Goal: Task Accomplishment & Management: Manage account settings

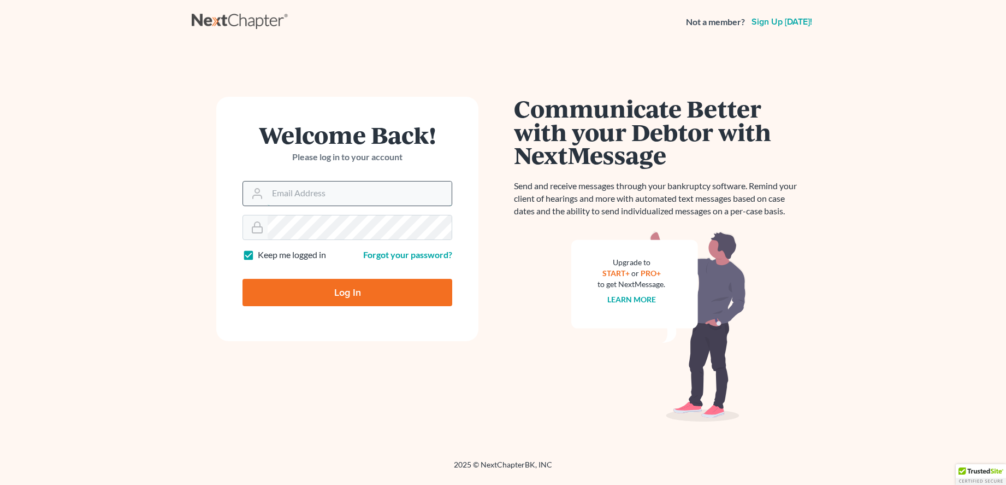
click at [396, 195] on input "Email Address" at bounding box center [360, 193] width 184 height 24
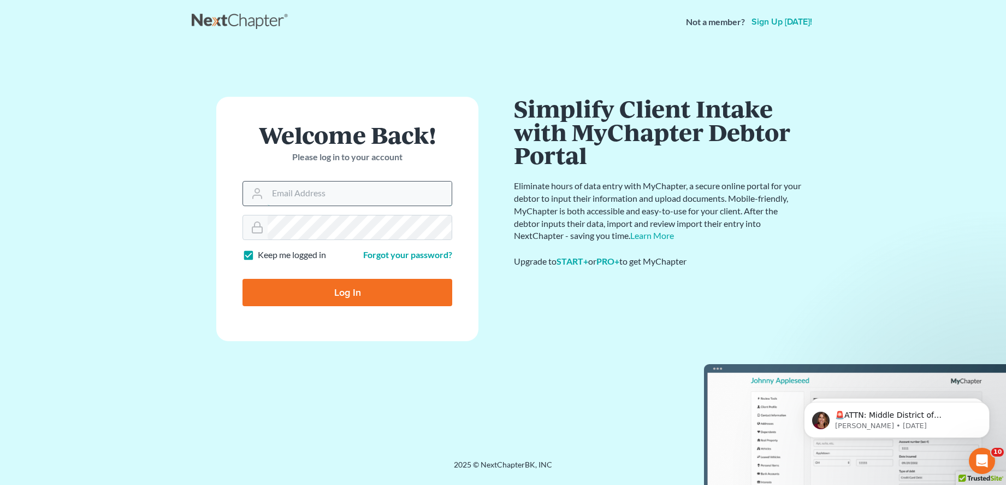
type input "[EMAIL_ADDRESS][DOMAIN_NAME]"
click at [400, 306] on form "Welcome Back! Please log in to your account Email Address [EMAIL_ADDRESS][DOMAI…" at bounding box center [347, 219] width 262 height 244
click at [397, 297] on input "Log In" at bounding box center [348, 292] width 210 height 27
type input "Thinking..."
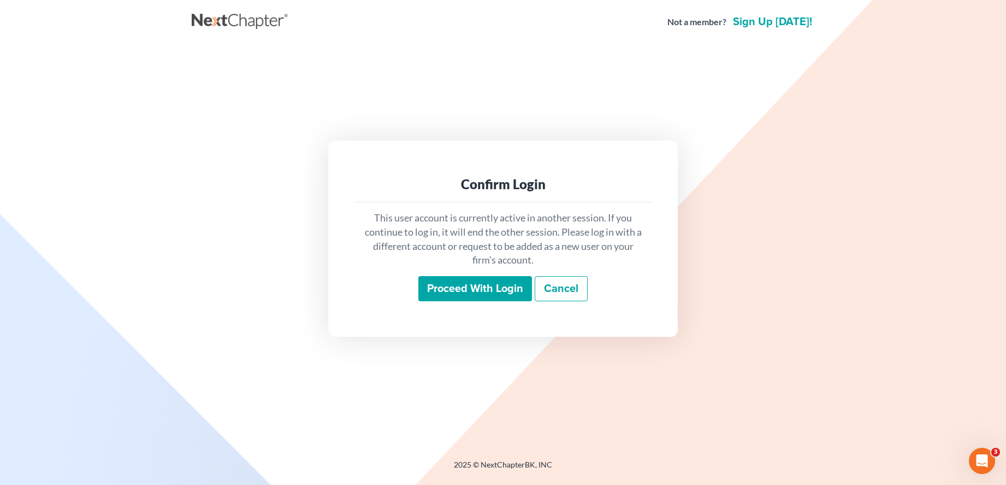
click at [516, 287] on input "Proceed with login" at bounding box center [475, 288] width 114 height 25
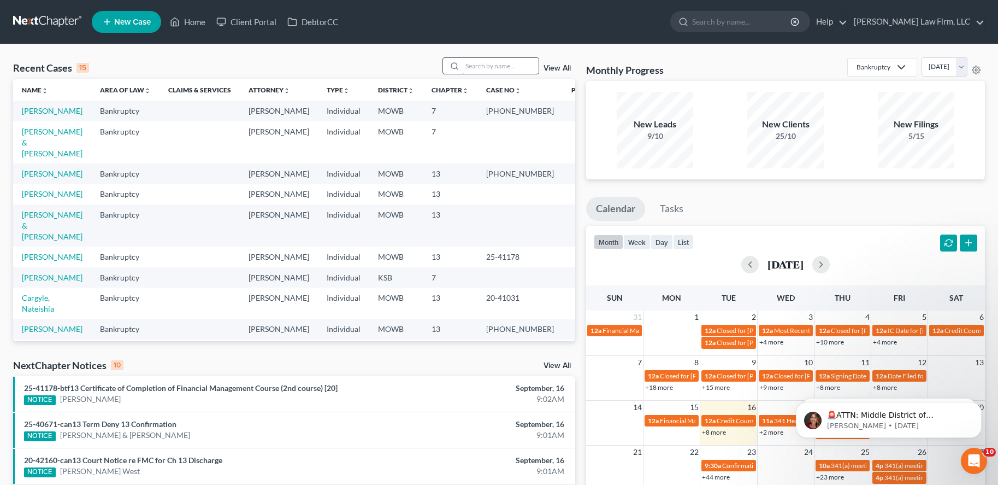
click at [517, 62] on input "search" at bounding box center [500, 66] width 76 height 16
type input "[PERSON_NAME]"
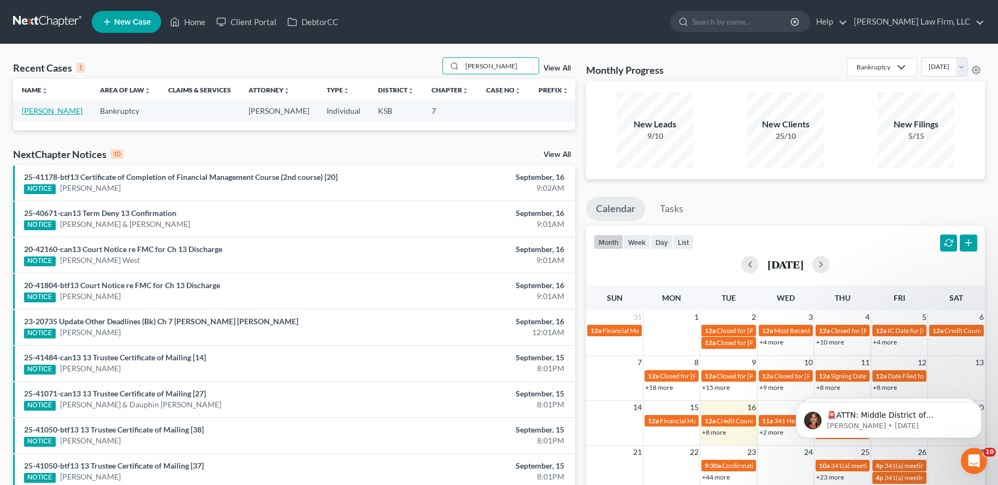
click at [59, 108] on link "[PERSON_NAME]" at bounding box center [52, 110] width 61 height 9
select select "4"
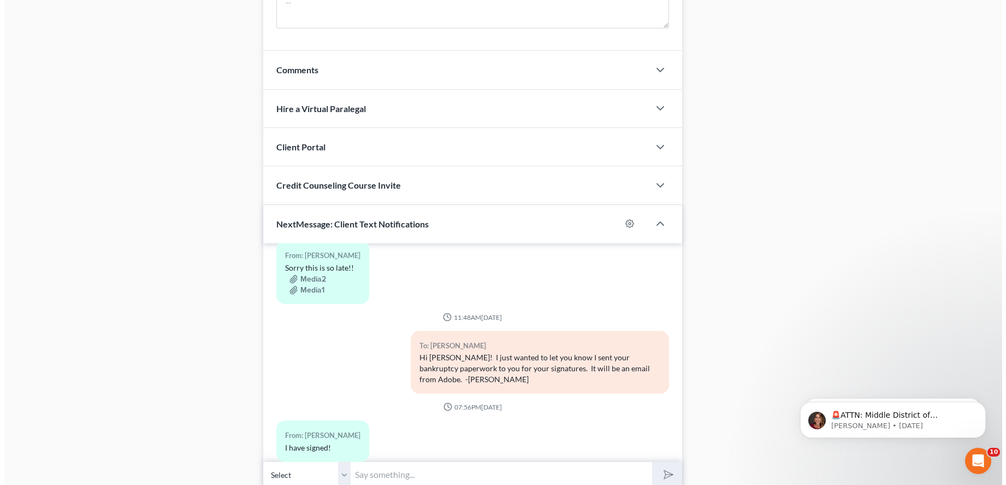
scroll to position [932, 0]
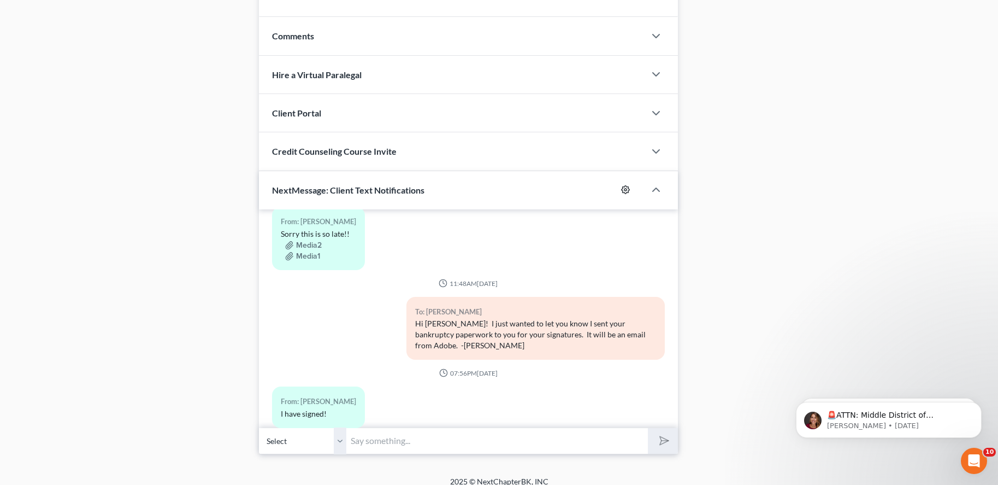
click at [623, 185] on icon "button" at bounding box center [625, 189] width 9 height 9
select select "9"
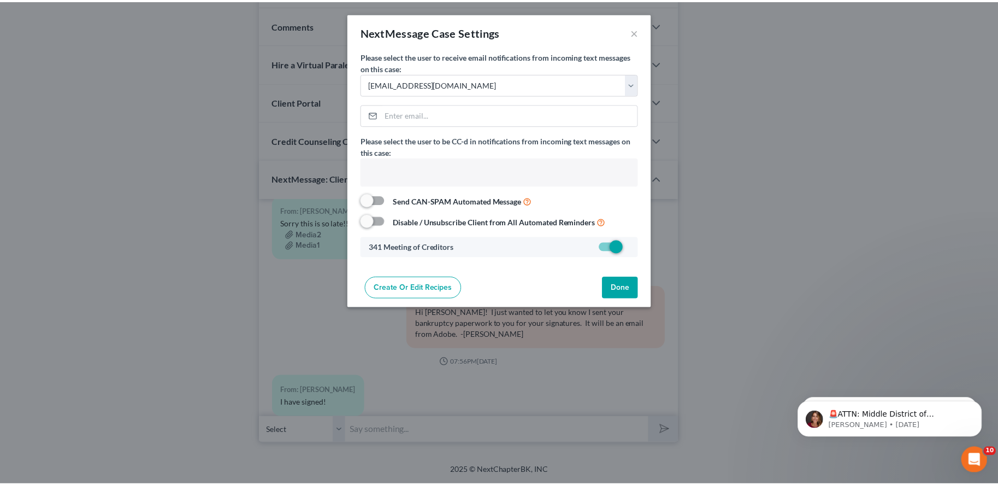
scroll to position [79, 0]
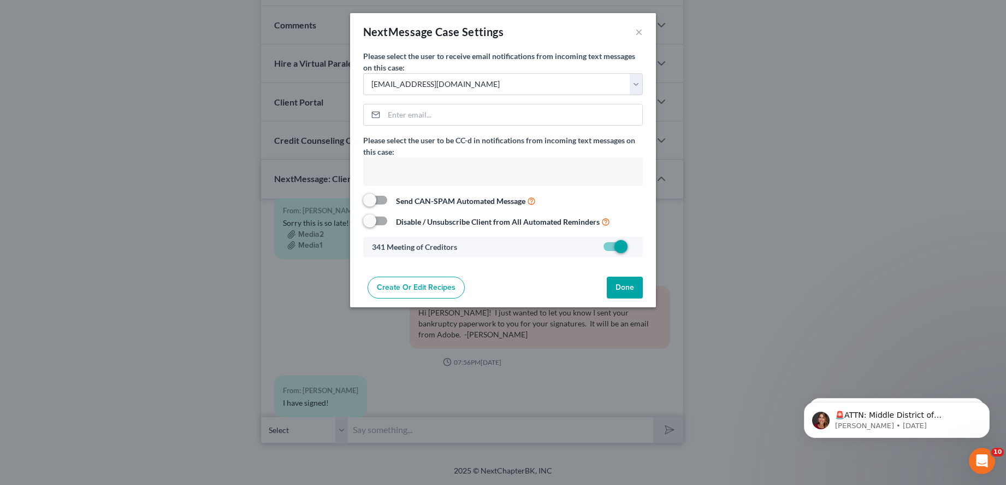
select select "24415"
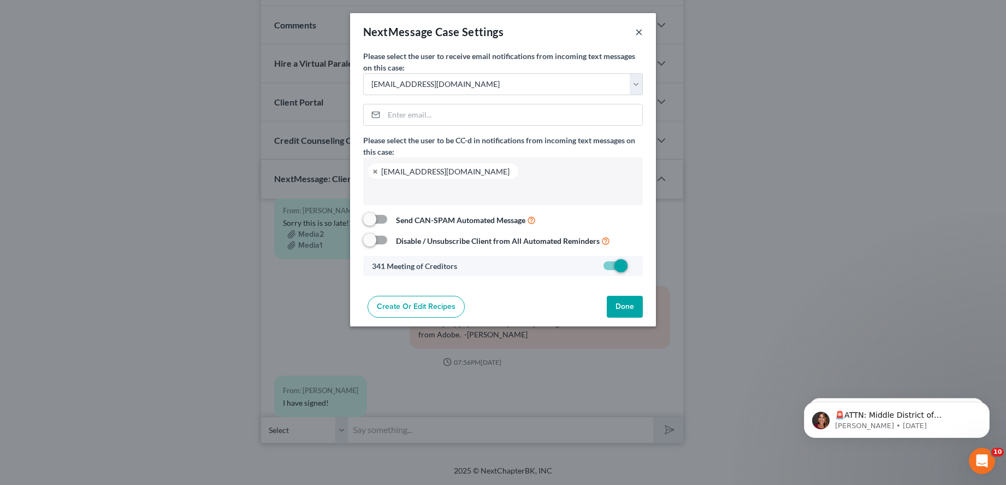
click at [644, 30] on div "NextMessage Case Settings ×" at bounding box center [503, 31] width 306 height 37
drag, startPoint x: 641, startPoint y: 31, endPoint x: 653, endPoint y: 23, distance: 14.2
click at [640, 31] on button "×" at bounding box center [639, 31] width 8 height 13
